Goal: Find specific page/section: Find specific page/section

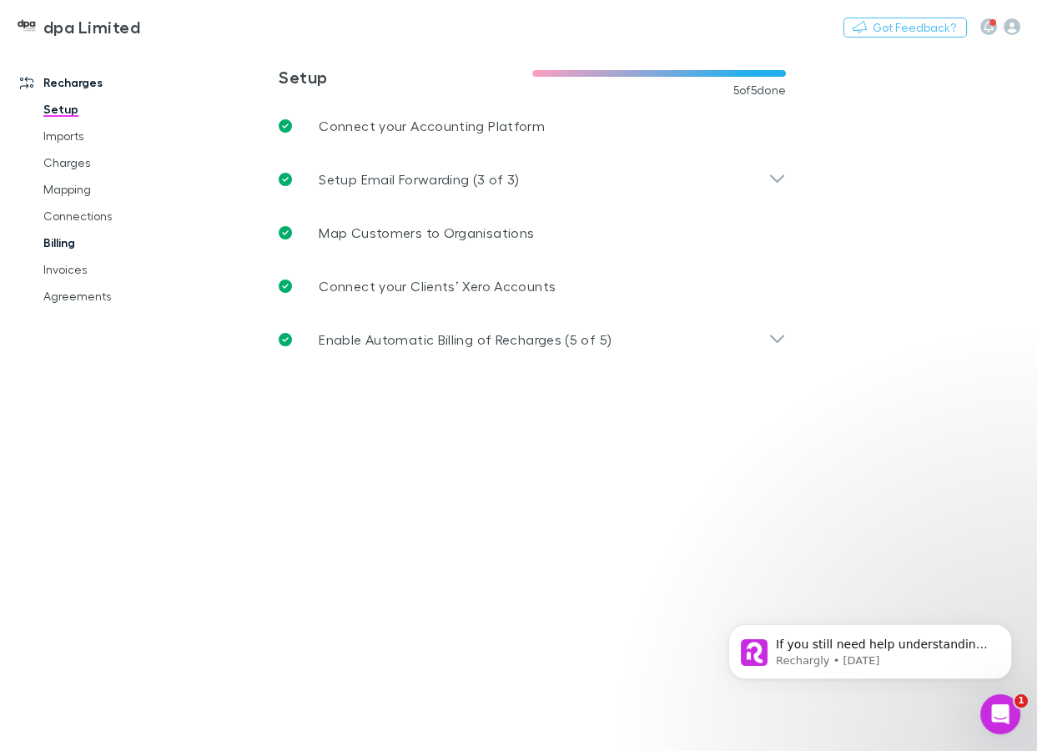
click at [60, 240] on link "Billing" at bounding box center [119, 242] width 184 height 27
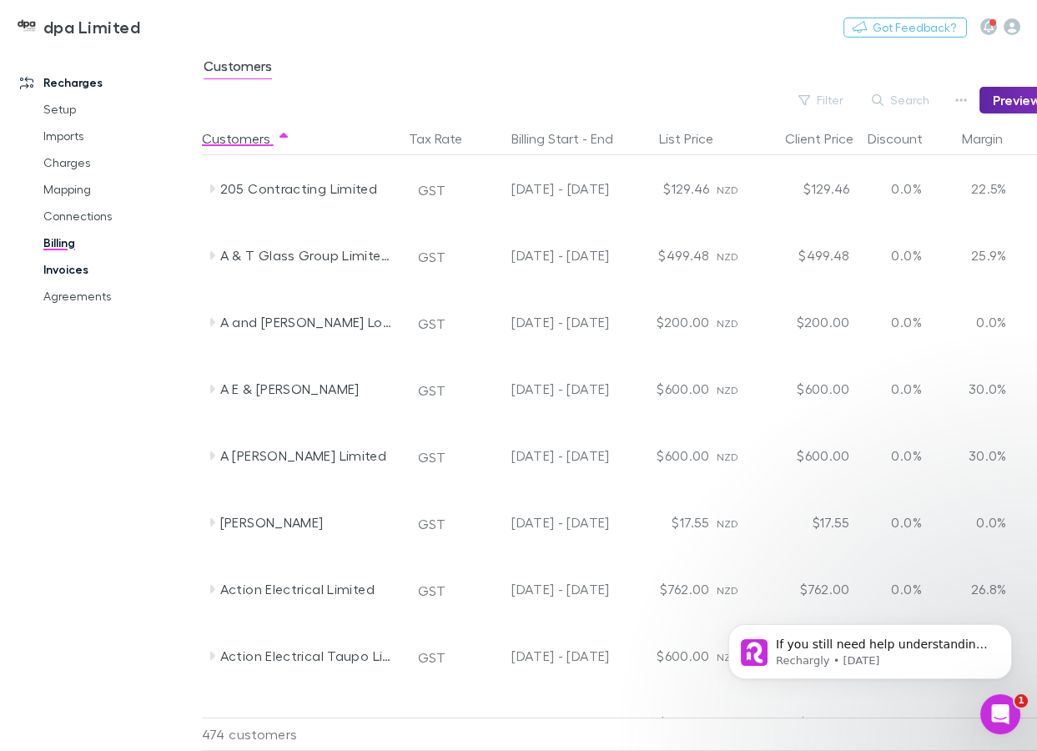
click at [67, 267] on link "Invoices" at bounding box center [119, 269] width 184 height 27
